Goal: Task Accomplishment & Management: Manage account settings

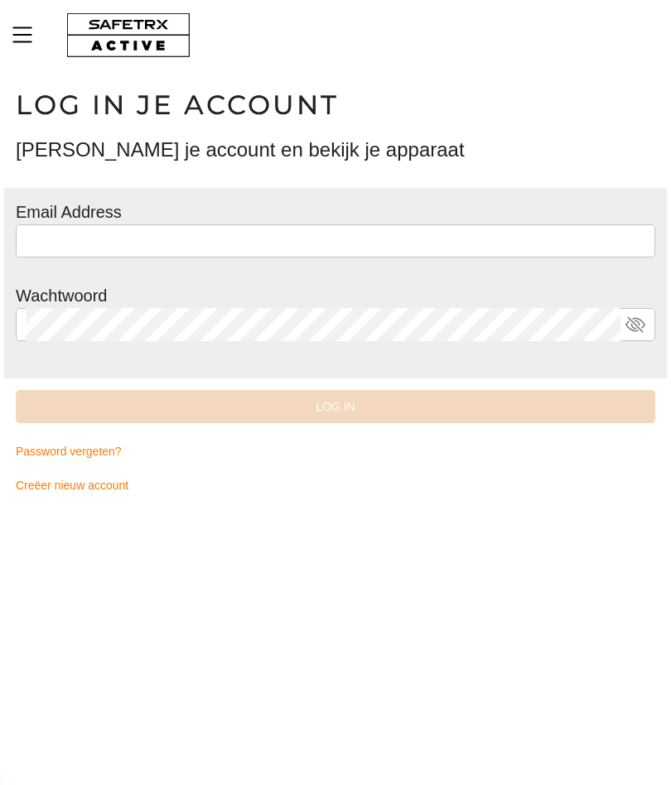
click at [416, 241] on input "text" at bounding box center [335, 240] width 619 height 33
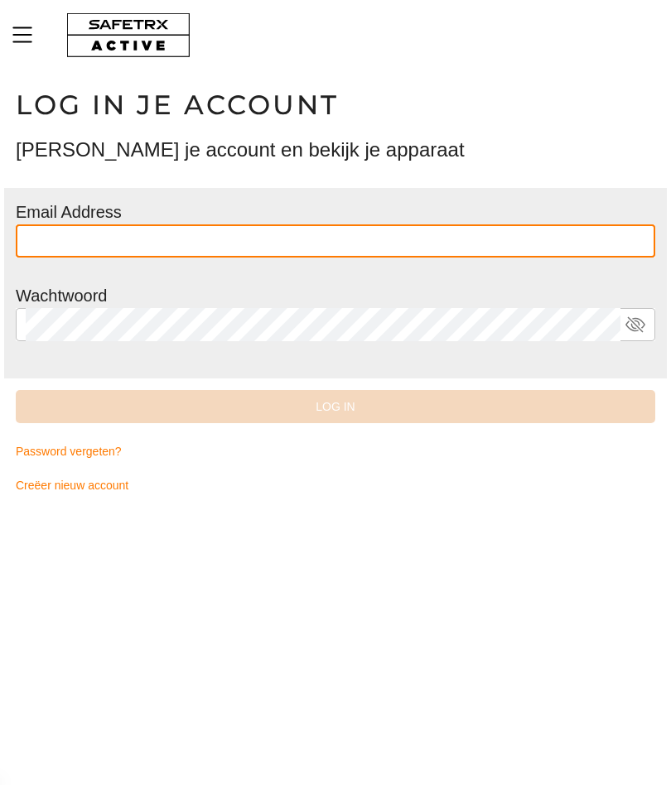
type input "**********"
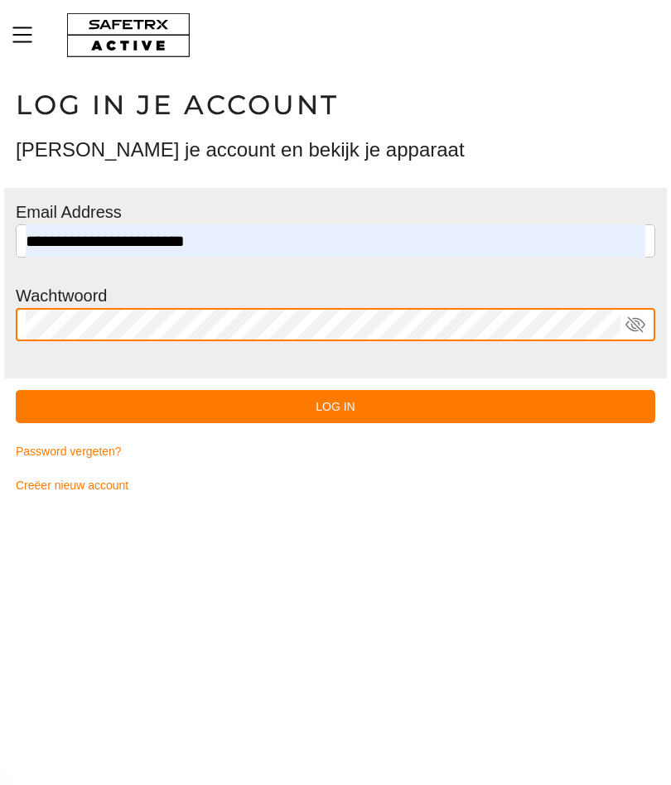
click at [359, 397] on span "Log in" at bounding box center [335, 407] width 613 height 20
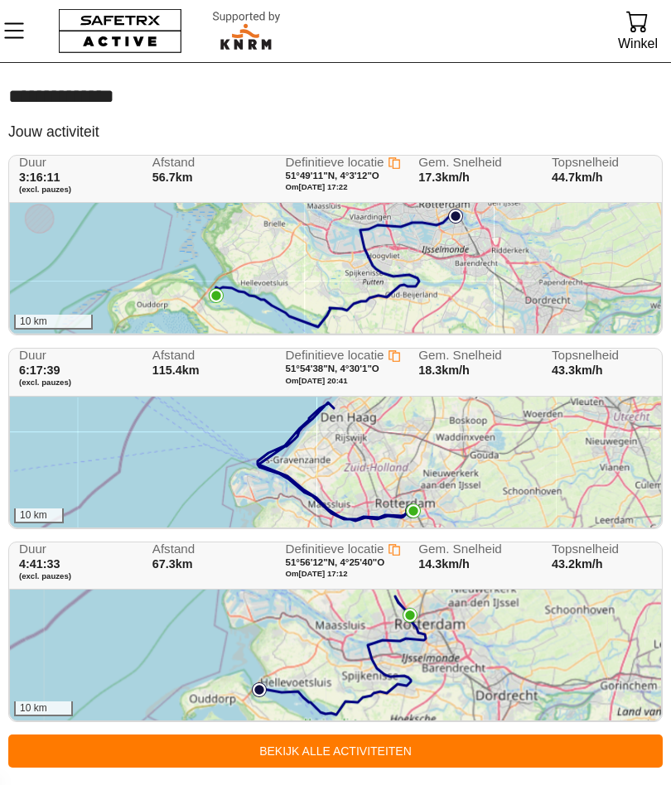
click at [17, 18] on icon "Menu" at bounding box center [14, 31] width 28 height 28
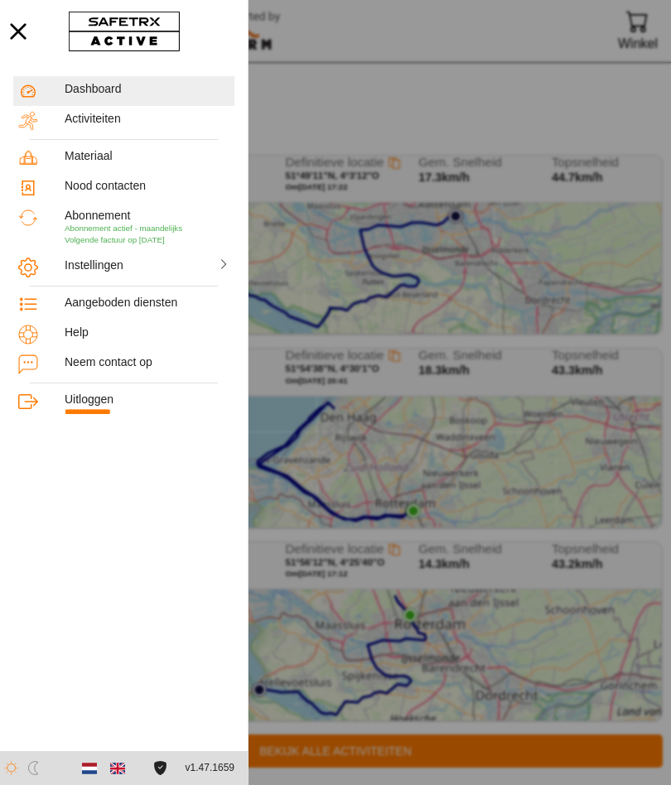
click at [123, 224] on span "Abonnement actief - maandelijks" at bounding box center [124, 228] width 118 height 9
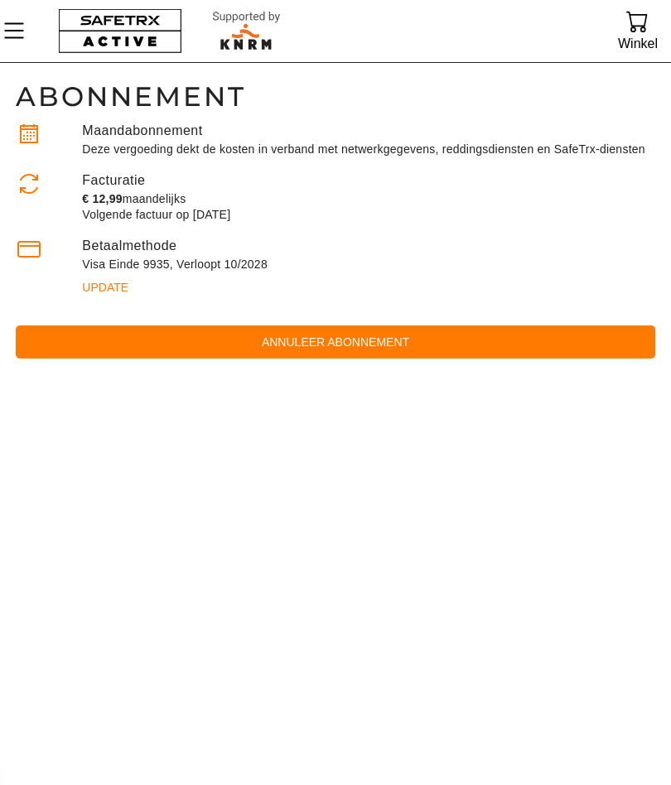
click at [174, 256] on div "Visa Einde 9935, Verloopt 10/2028" at bounding box center [368, 264] width 573 height 17
click at [103, 289] on span "Update" at bounding box center [105, 287] width 46 height 23
click at [346, 779] on main "Abonnement Maandabonnement Deze vergoeding dekt de kosten in verband met netwer…" at bounding box center [335, 423] width 671 height 723
